Goal: Task Accomplishment & Management: Complete application form

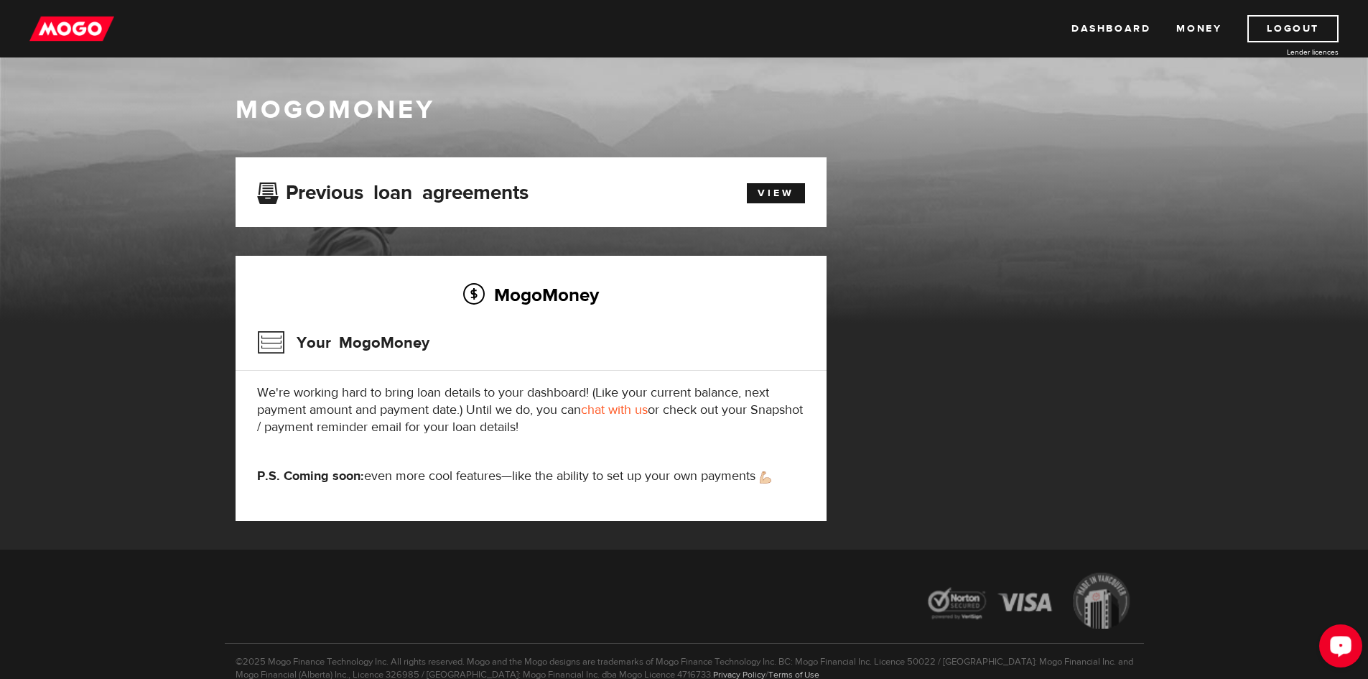
click at [1338, 640] on icon "Open LiveChat chat widget" at bounding box center [1341, 644] width 14 height 9
click at [773, 184] on link "View" at bounding box center [776, 193] width 58 height 20
click at [613, 410] on link "chat with us" at bounding box center [614, 409] width 67 height 17
click at [618, 411] on link "chat with us" at bounding box center [614, 409] width 67 height 17
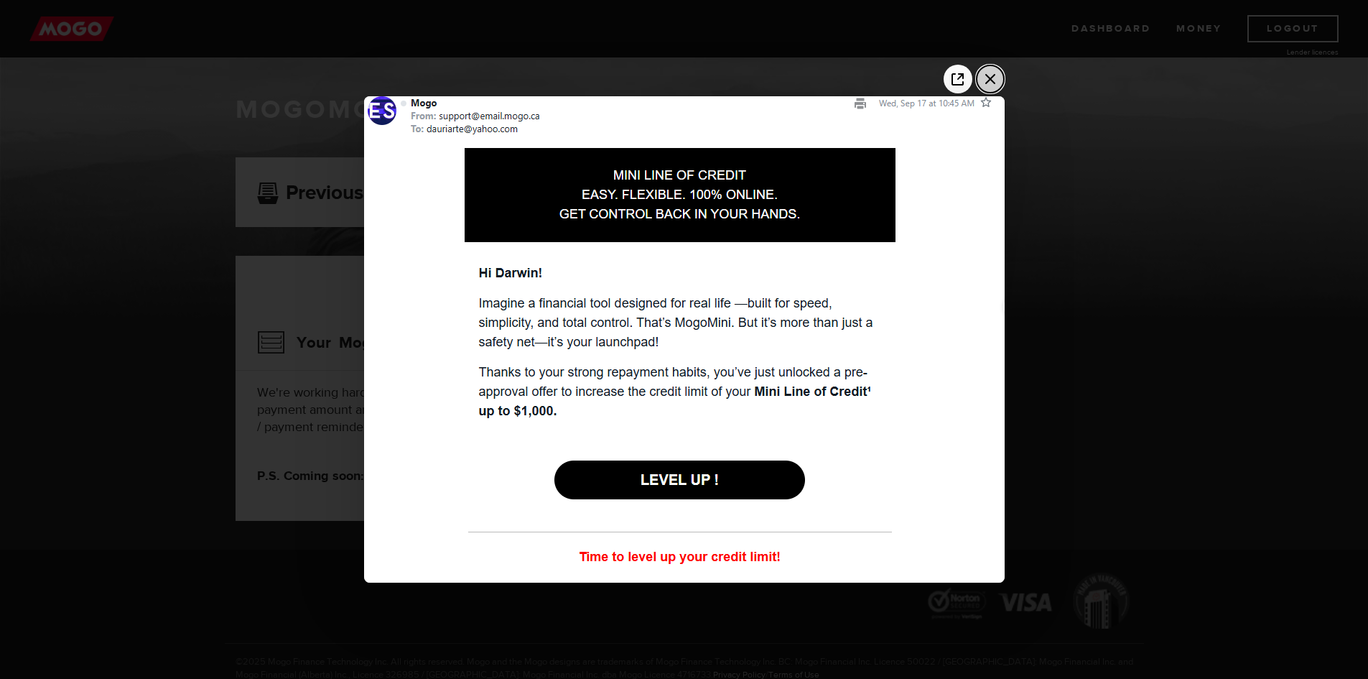
click at [994, 80] on icon "Close the image preview" at bounding box center [990, 78] width 23 height 23
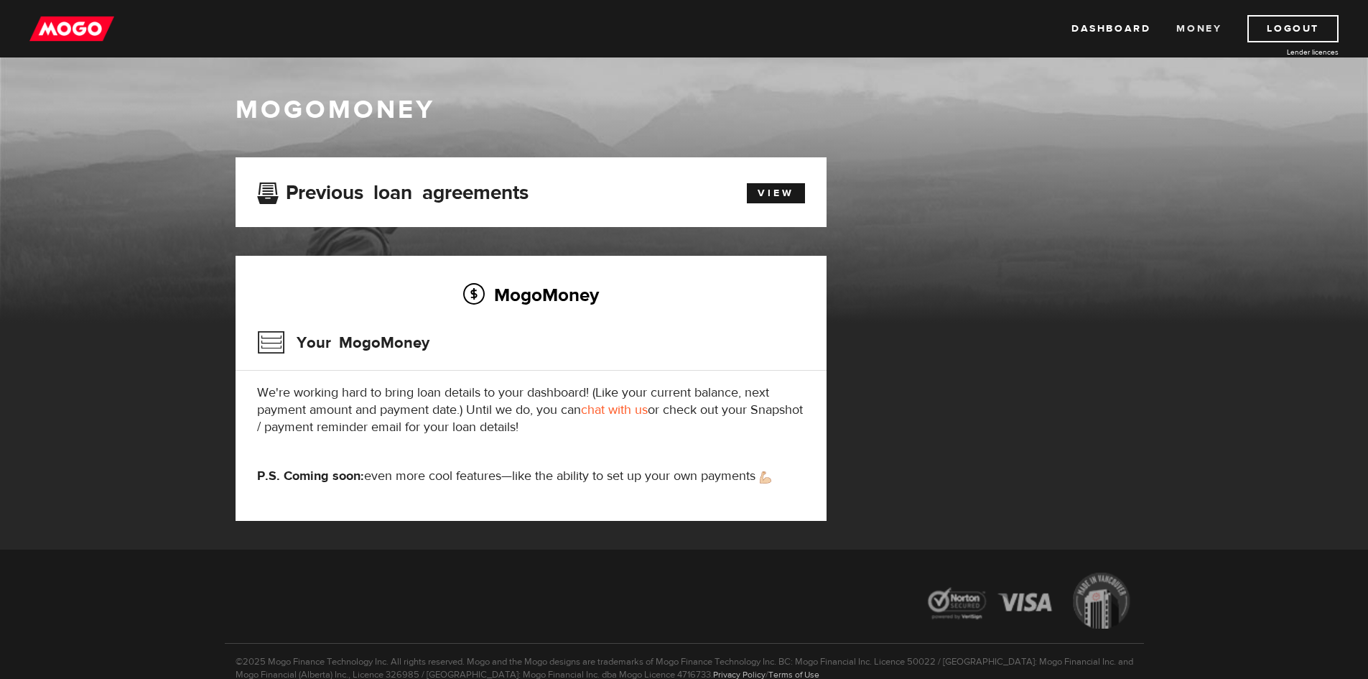
click at [1206, 32] on link "Money" at bounding box center [1198, 28] width 45 height 27
click at [1129, 25] on link "Dashboard" at bounding box center [1110, 28] width 79 height 27
click at [1095, 30] on link "Dashboard" at bounding box center [1110, 28] width 79 height 27
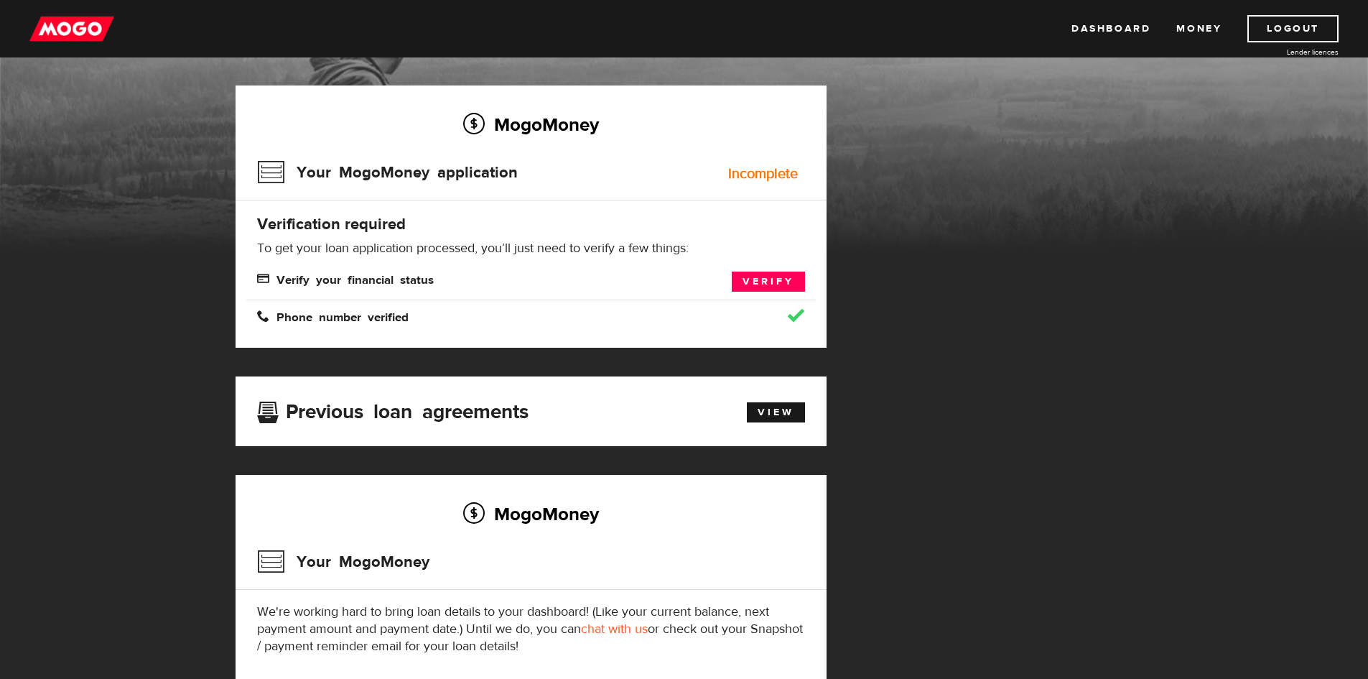
scroll to position [144, 0]
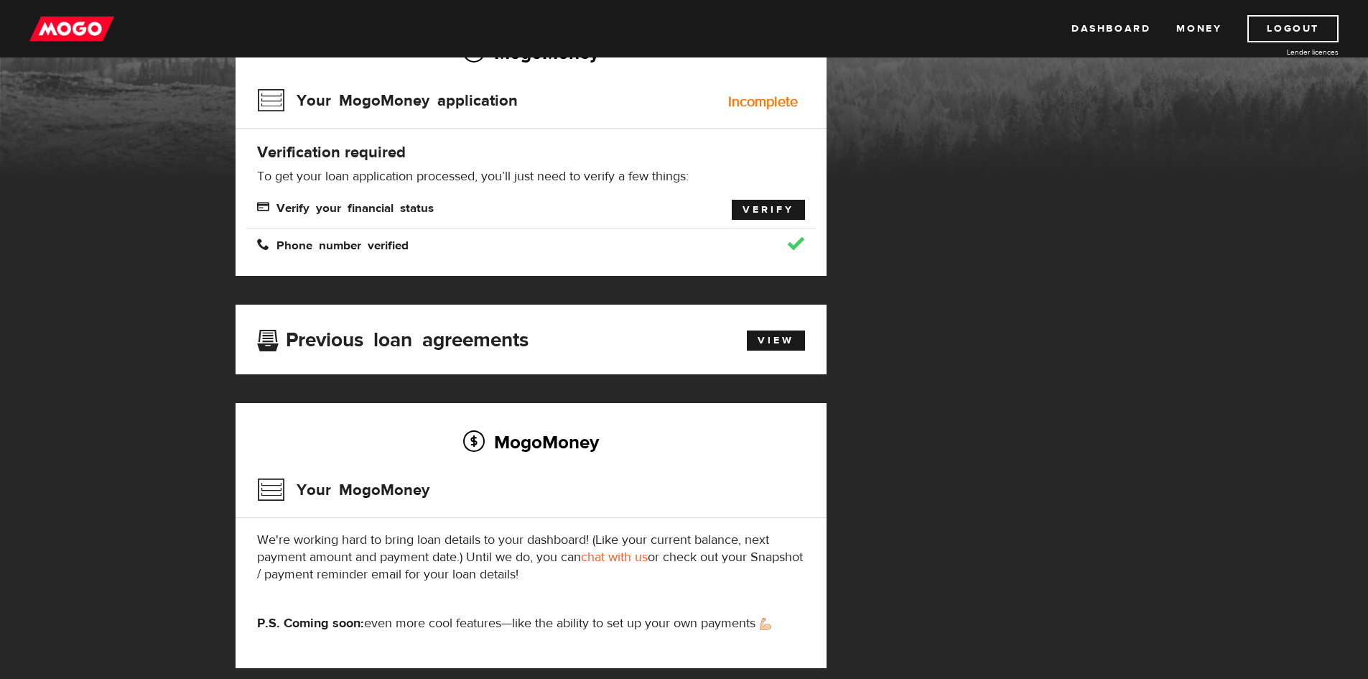
click at [743, 208] on link "Verify" at bounding box center [768, 210] width 73 height 20
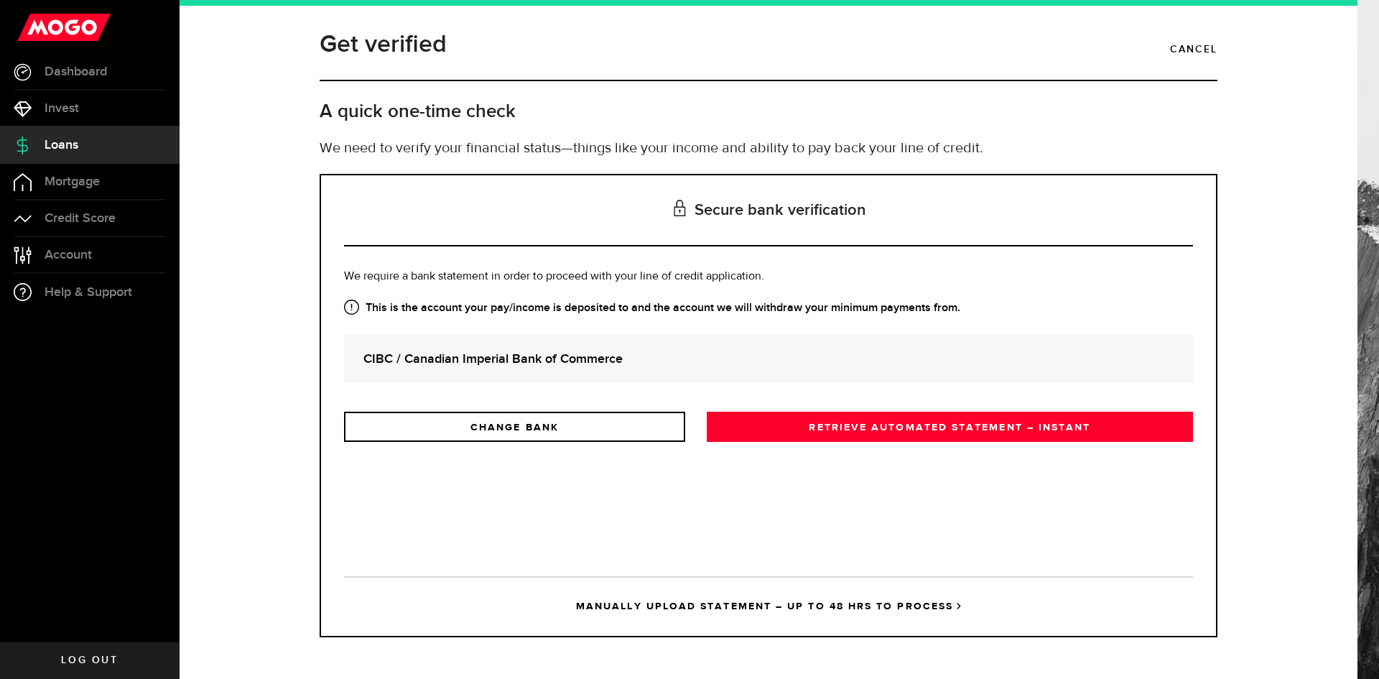
click at [813, 468] on div "Is this the bank account you want us to get your bank statements from? We requi…" at bounding box center [768, 411] width 849 height 286
click at [1339, 639] on div "Open LiveChat chat widget" at bounding box center [1351, 645] width 24 height 24
click at [758, 485] on div "Is this the bank account you want us to get your bank statements from? We requi…" at bounding box center [768, 411] width 849 height 286
click at [794, 492] on div "Is this the bank account you want us to get your bank statements from? We requi…" at bounding box center [768, 411] width 849 height 286
click at [70, 148] on span "Loans" at bounding box center [62, 145] width 34 height 13
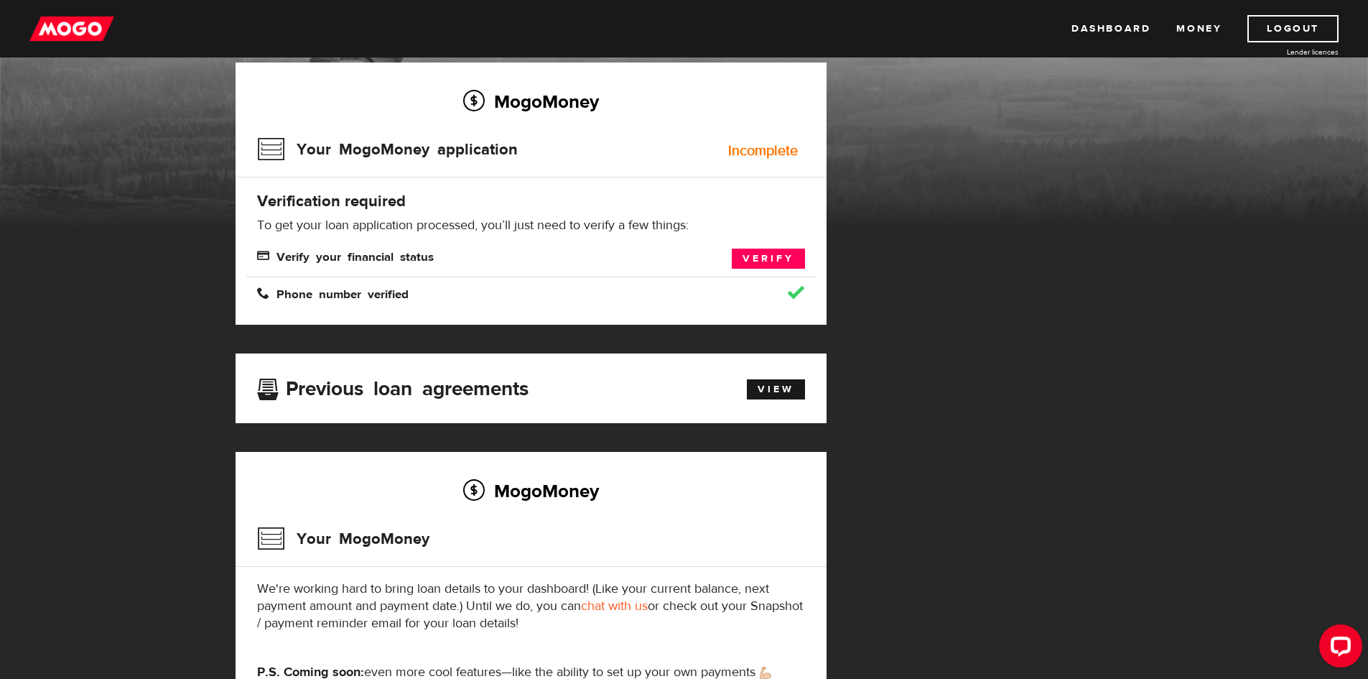
scroll to position [72, 0]
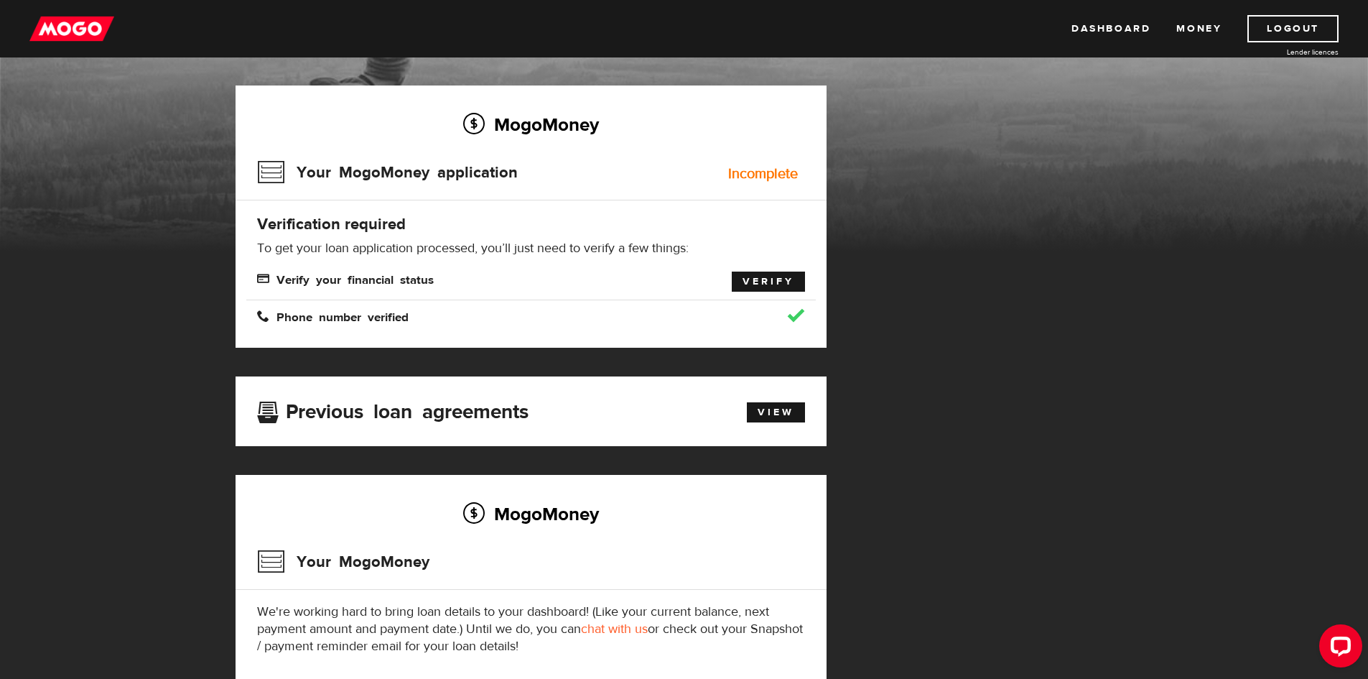
click at [750, 278] on link "Verify" at bounding box center [768, 281] width 73 height 20
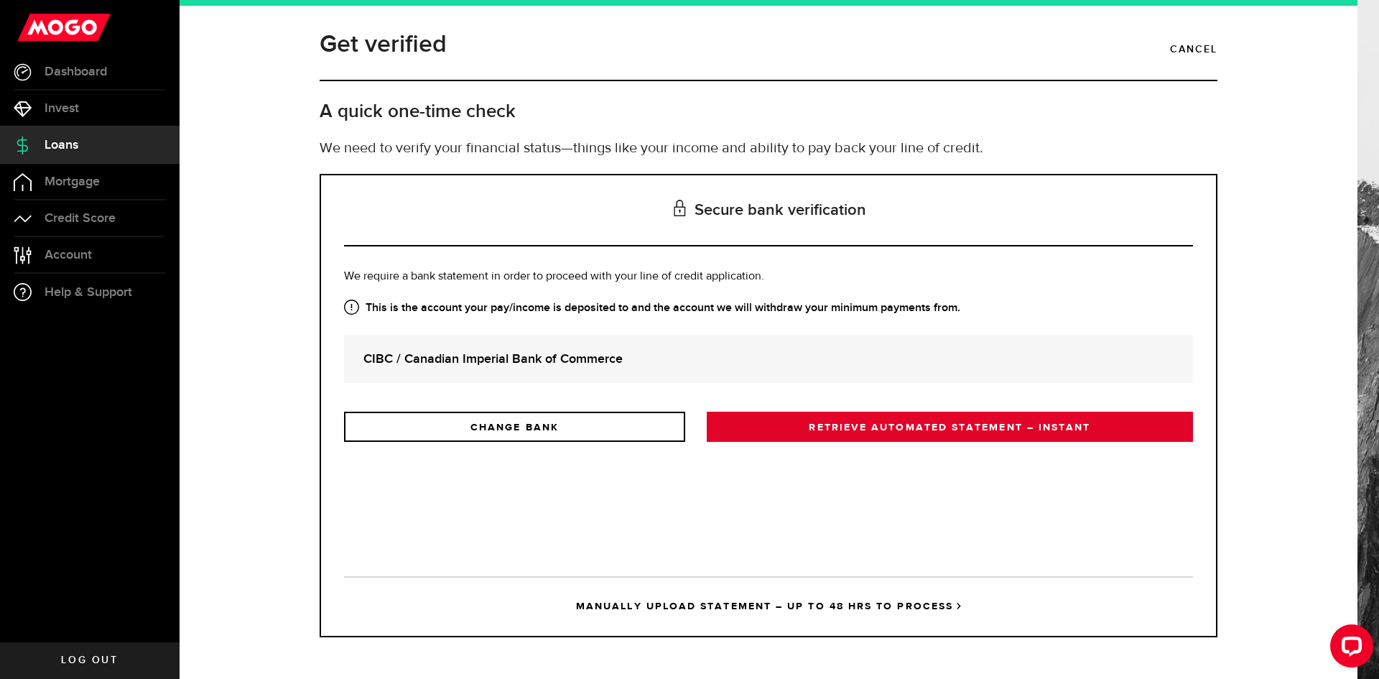
click at [951, 429] on link "RETRIEVE AUTOMATED STATEMENT – INSTANT" at bounding box center [950, 426] width 486 height 30
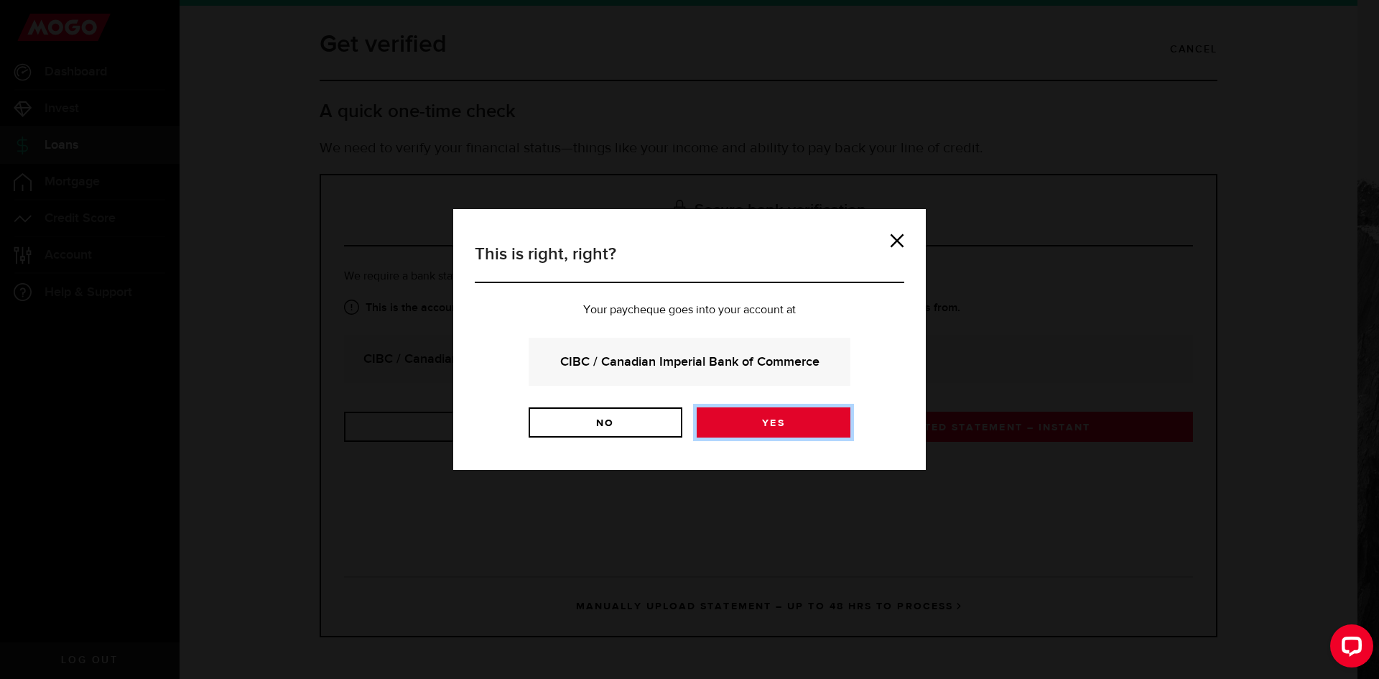
click at [793, 418] on link "Yes" at bounding box center [773, 422] width 154 height 30
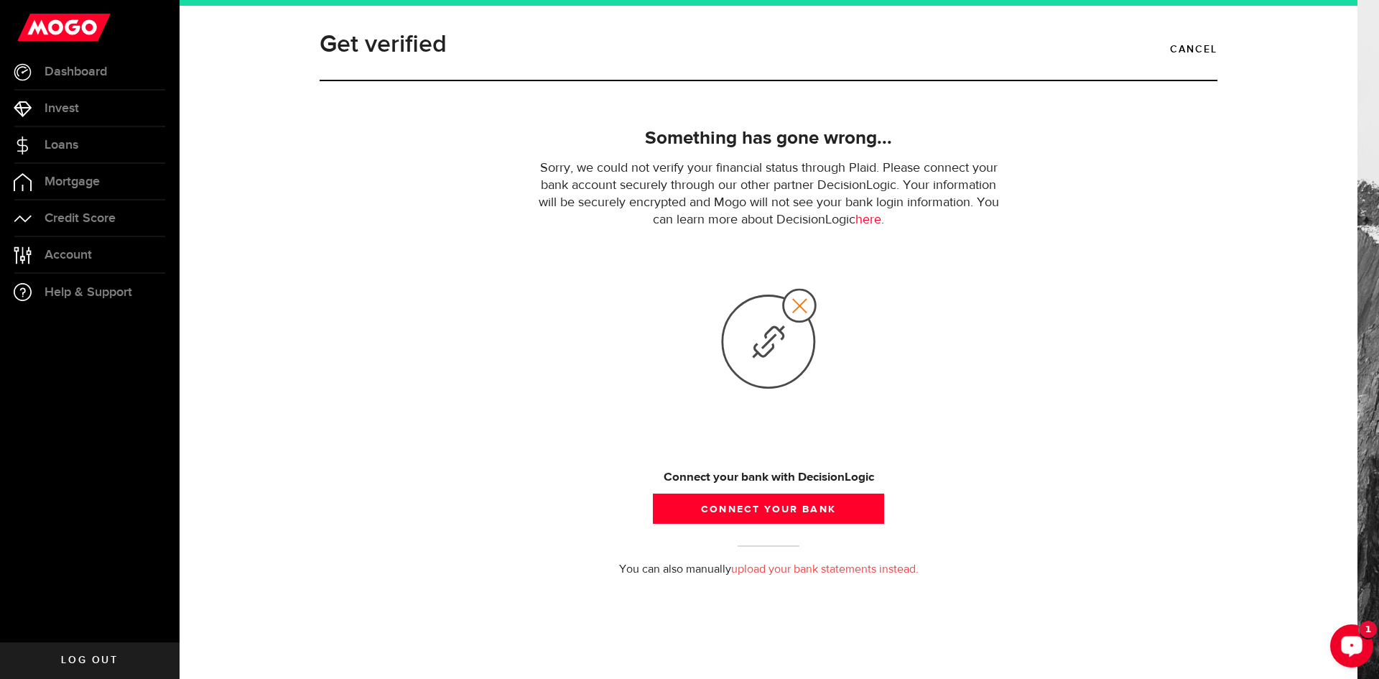
click at [1341, 650] on div "Open LiveChat chat widget" at bounding box center [1351, 645] width 24 height 24
click at [65, 152] on link "Loans" at bounding box center [89, 145] width 179 height 36
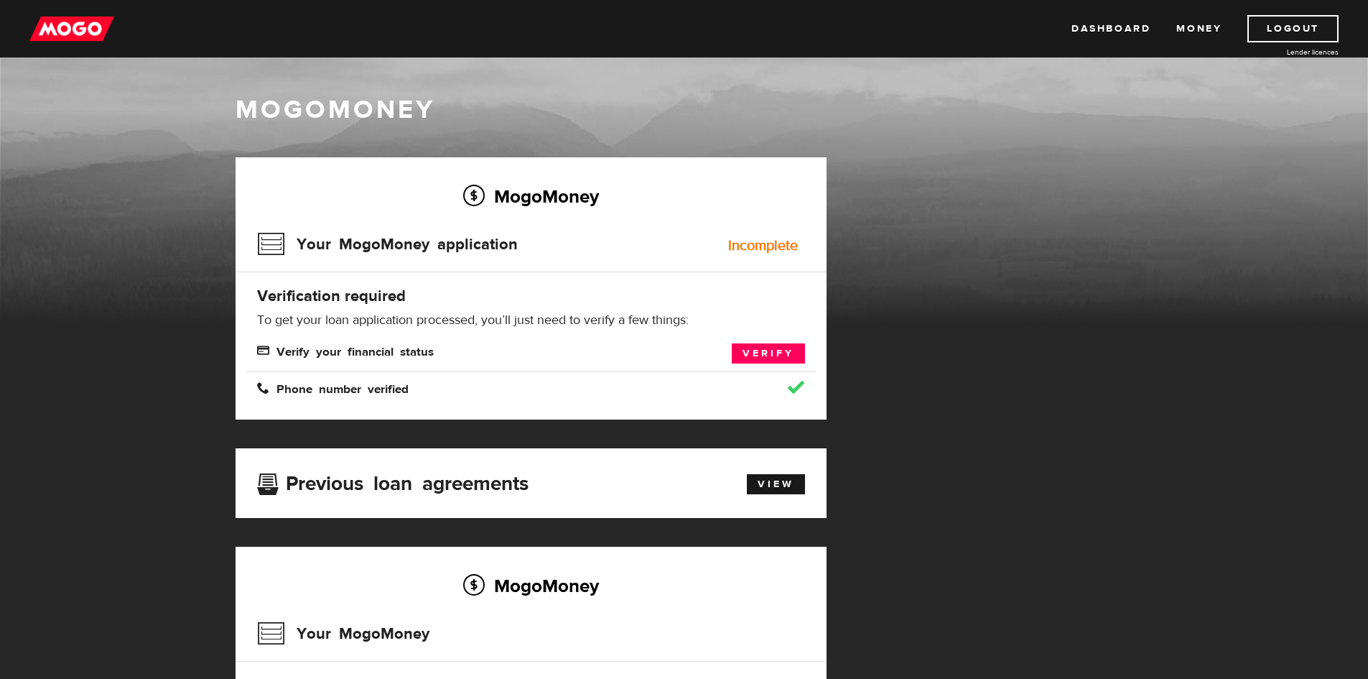
click at [95, 34] on img at bounding box center [71, 28] width 85 height 27
